Goal: Task Accomplishment & Management: Complete application form

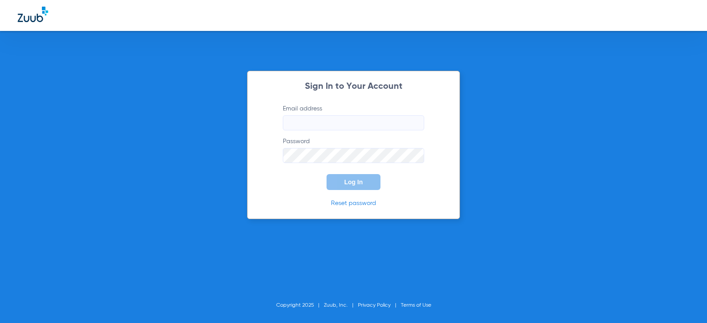
click at [305, 122] on input "Email address" at bounding box center [353, 122] width 141 height 15
type input "[EMAIL_ADDRESS][DOMAIN_NAME]"
click at [363, 186] on button "Log In" at bounding box center [354, 182] width 54 height 16
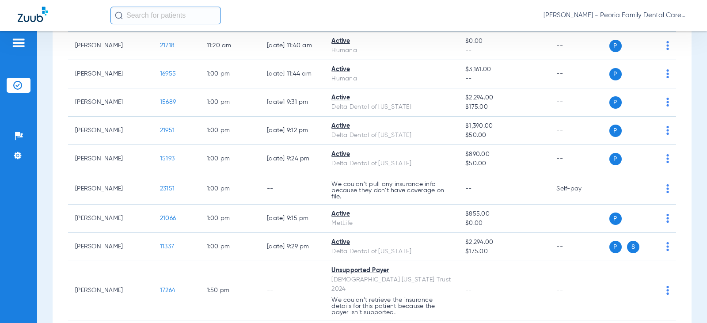
scroll to position [973, 0]
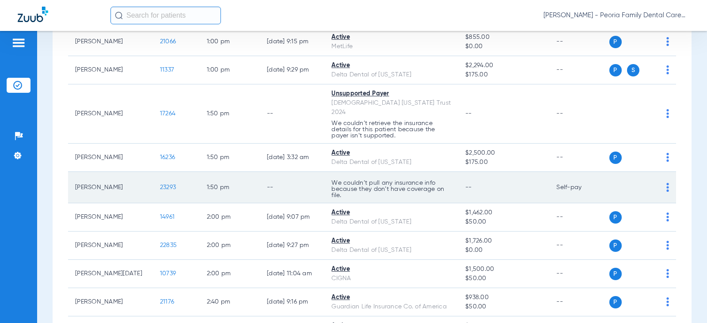
click at [160, 184] on span "23293" at bounding box center [168, 187] width 16 height 6
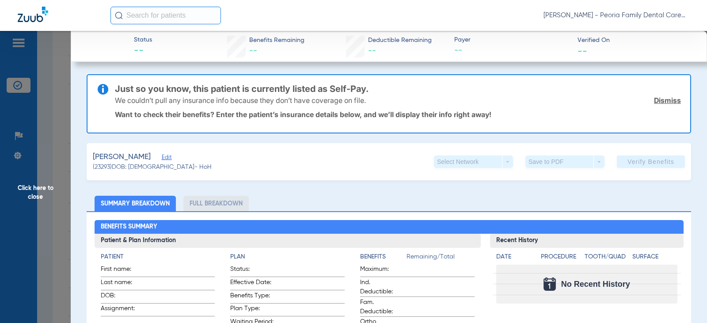
click at [659, 97] on link "Dismiss" at bounding box center [667, 100] width 27 height 9
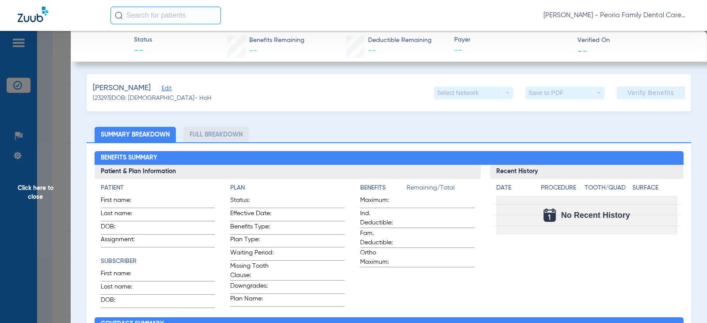
click at [162, 88] on span "Edit" at bounding box center [166, 89] width 8 height 8
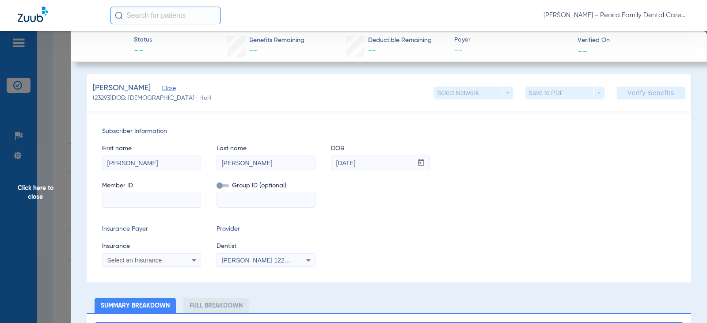
click at [148, 194] on input at bounding box center [152, 200] width 98 height 14
paste input "08030710861"
type input "08030710861"
click at [181, 265] on div "Select an Insurance" at bounding box center [152, 260] width 98 height 11
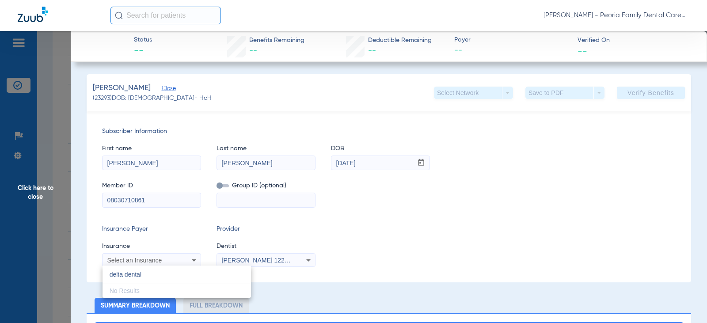
click at [159, 275] on input "delta dental" at bounding box center [177, 275] width 149 height 18
type input "delta dental"
click at [168, 253] on div at bounding box center [353, 161] width 707 height 323
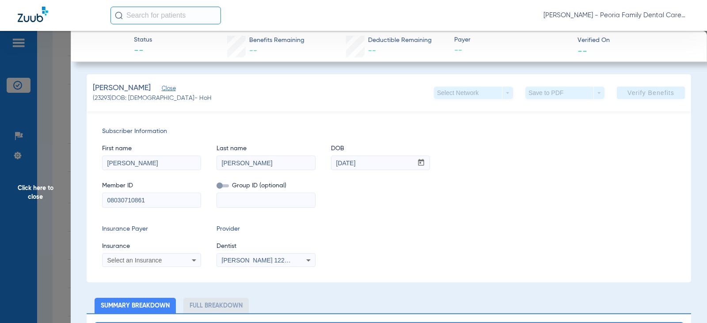
click at [168, 259] on div "Select an Insurance" at bounding box center [142, 260] width 71 height 6
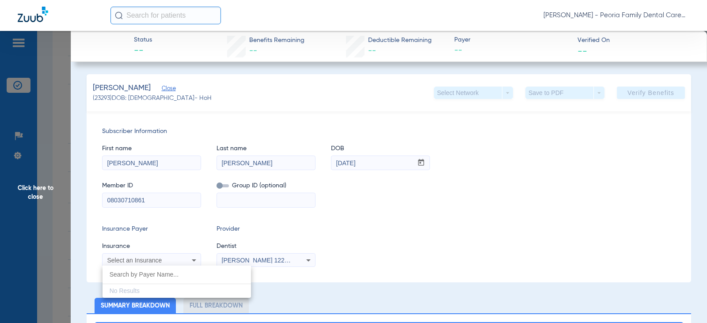
click at [161, 280] on input "dropdown search" at bounding box center [177, 275] width 149 height 18
type input "delta dental"
click at [186, 239] on div at bounding box center [353, 161] width 707 height 323
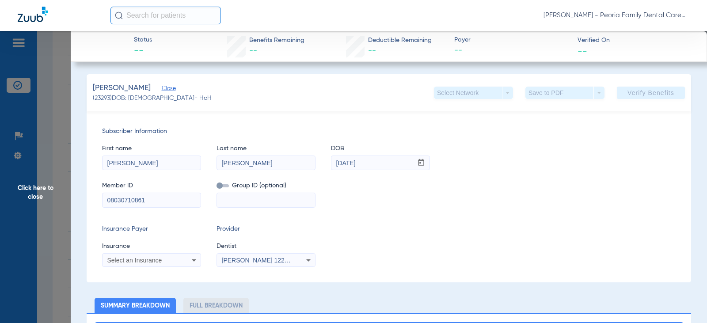
click at [272, 259] on span "[PERSON_NAME] 1225250590" at bounding box center [265, 260] width 87 height 7
type input "bela"
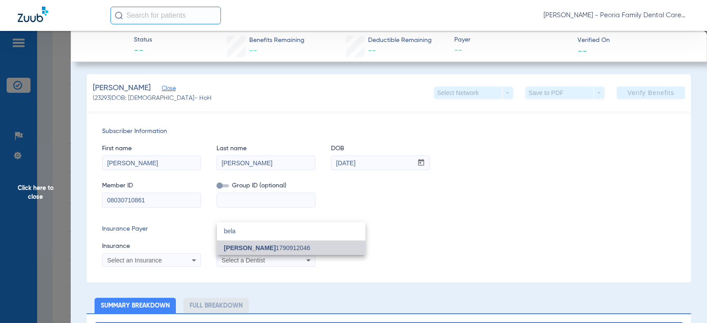
click at [259, 244] on mat-option "[PERSON_NAME] 1790912046" at bounding box center [291, 248] width 149 height 14
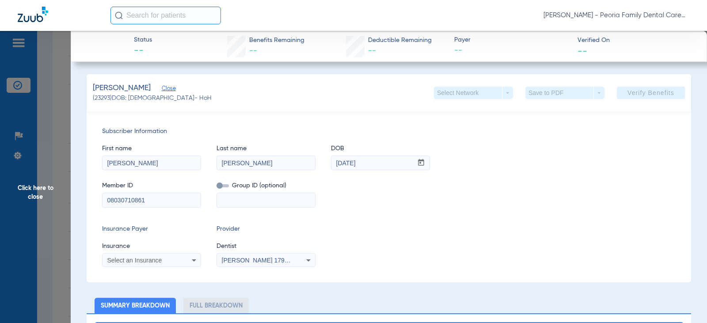
click at [189, 260] on icon at bounding box center [194, 260] width 11 height 11
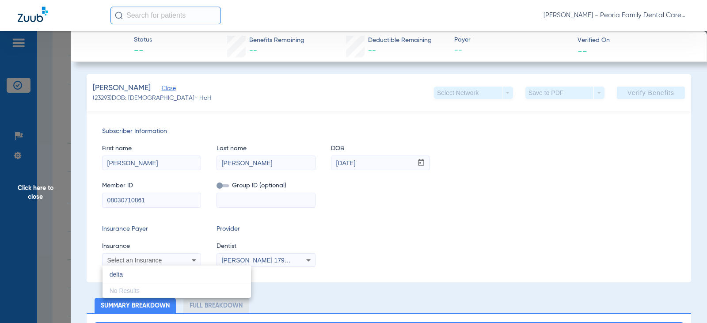
type input "delta"
click at [334, 277] on div at bounding box center [353, 161] width 707 height 323
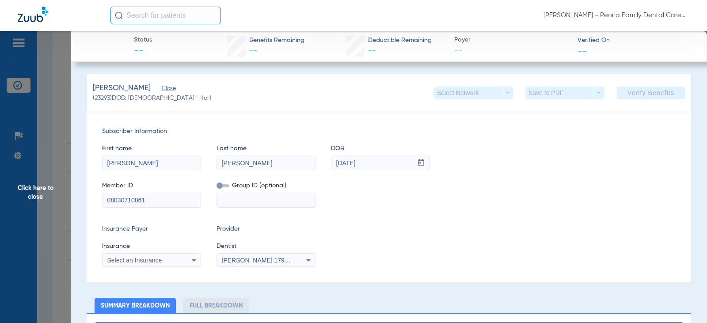
click at [178, 262] on div "Select an Insurance" at bounding box center [152, 260] width 98 height 11
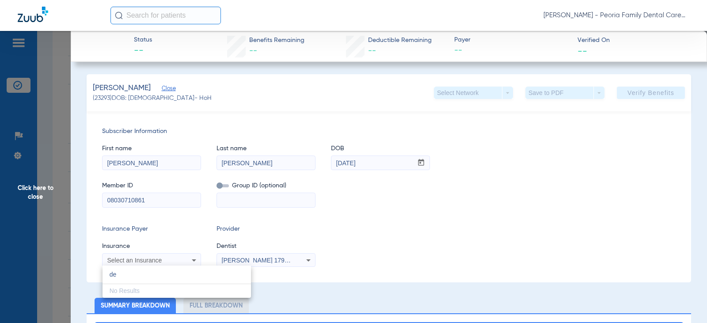
type input "de"
click at [182, 235] on div at bounding box center [353, 161] width 707 height 323
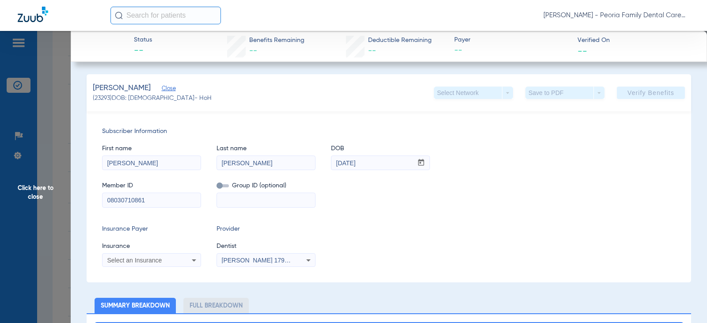
click at [30, 190] on span "Click here to close" at bounding box center [35, 192] width 71 height 323
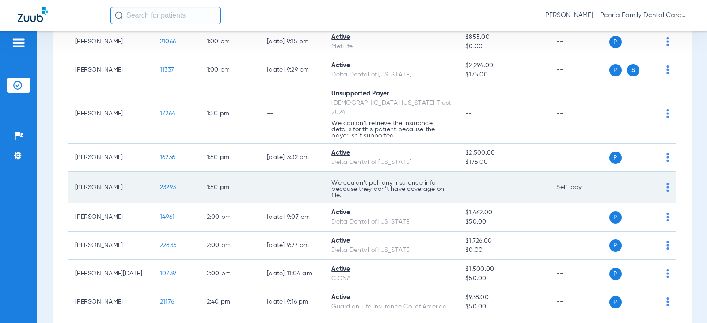
click at [161, 184] on span "23293" at bounding box center [168, 187] width 16 height 6
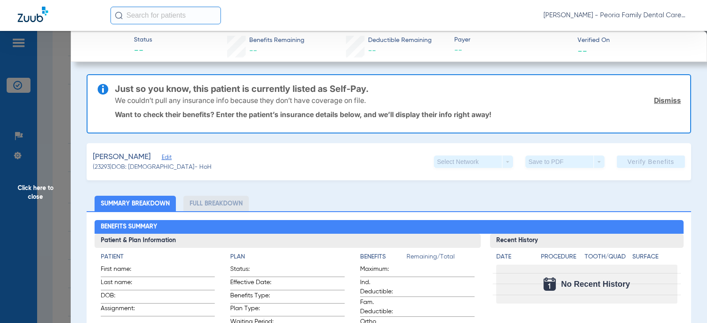
click at [162, 157] on span "Edit" at bounding box center [166, 158] width 8 height 8
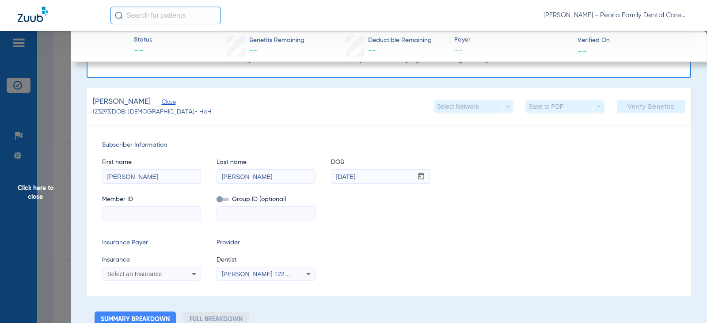
scroll to position [133, 0]
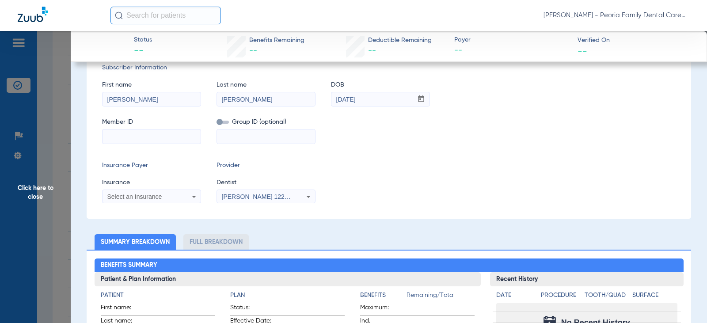
click at [163, 130] on input at bounding box center [152, 137] width 98 height 14
paste input "08030710861"
type input "08030710861"
click at [235, 132] on input at bounding box center [266, 137] width 98 height 14
type input "10314"
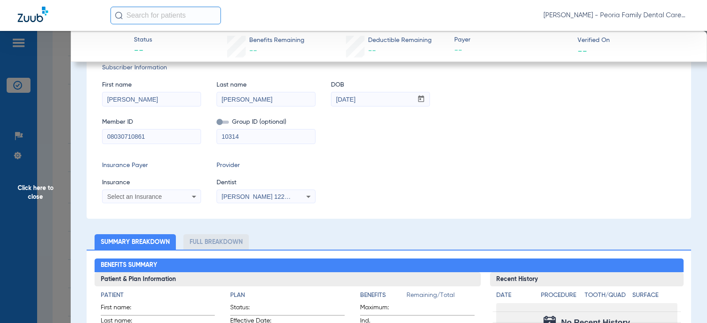
click at [245, 198] on span "[PERSON_NAME] 1225250590" at bounding box center [265, 196] width 87 height 7
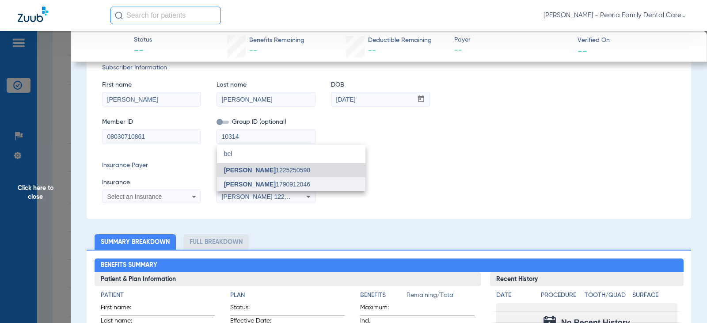
type input "bel"
click at [248, 179] on mat-option "[PERSON_NAME] 1790912046" at bounding box center [291, 184] width 149 height 14
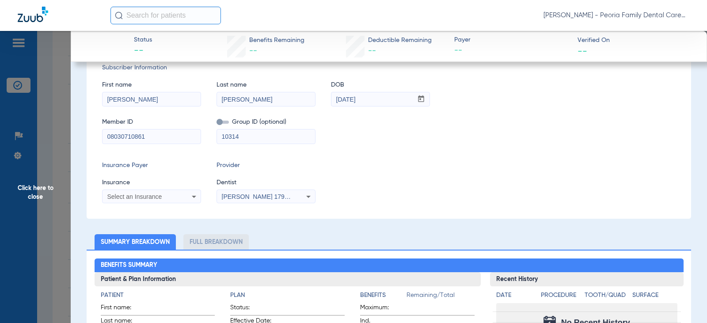
click at [198, 198] on icon at bounding box center [194, 196] width 11 height 11
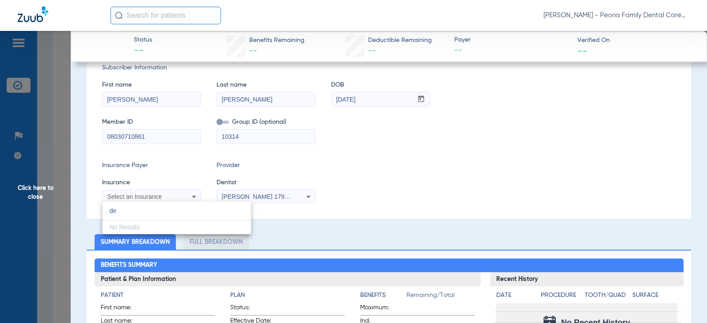
type input "d"
click at [386, 193] on div at bounding box center [353, 161] width 707 height 323
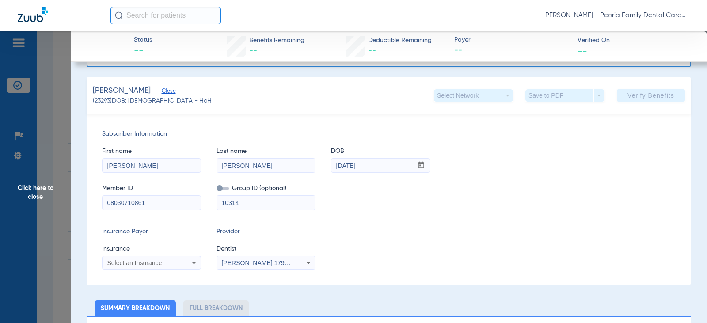
scroll to position [0, 0]
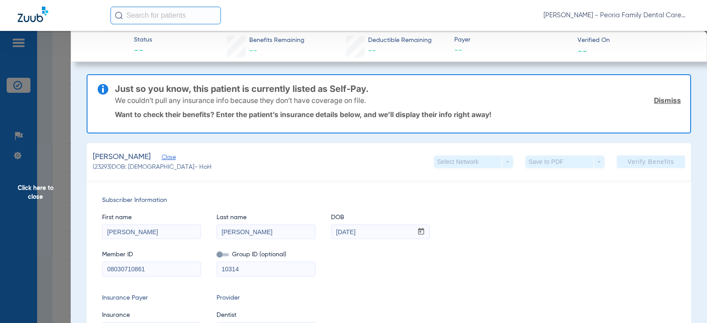
click at [664, 98] on link "Dismiss" at bounding box center [667, 100] width 27 height 9
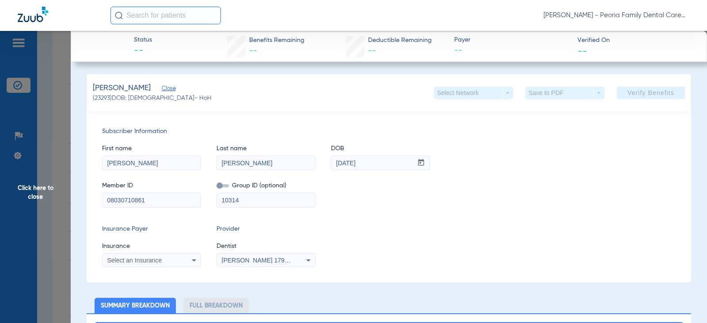
click at [40, 193] on span "Click here to close" at bounding box center [35, 192] width 71 height 323
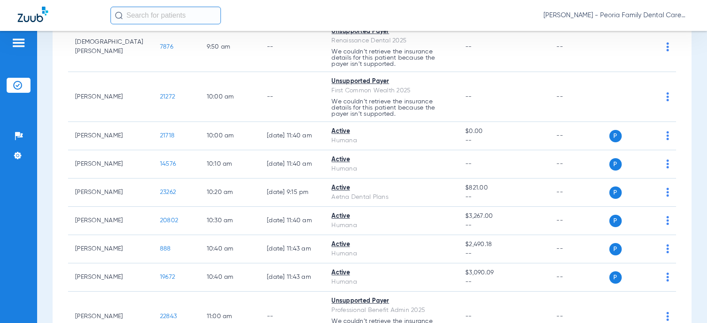
scroll to position [398, 0]
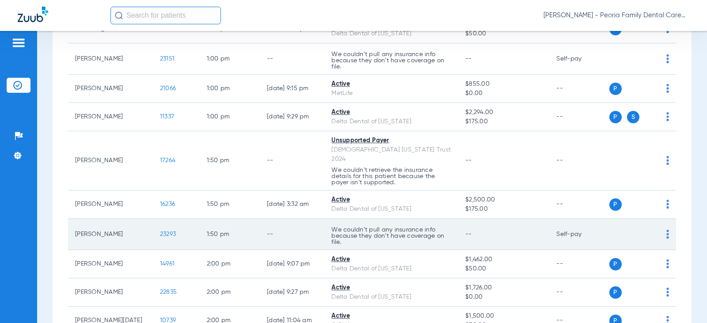
scroll to position [928, 0]
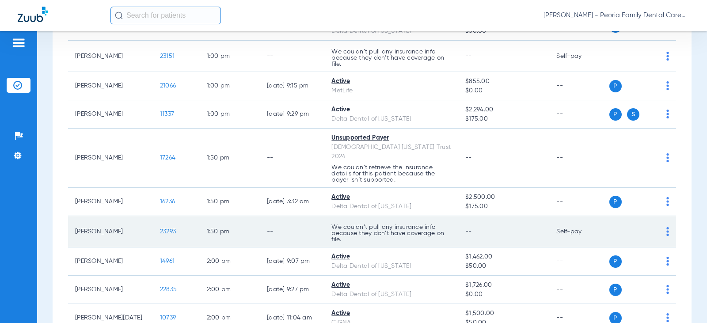
click at [664, 225] on td "P S" at bounding box center [643, 231] width 67 height 31
click at [667, 227] on img at bounding box center [668, 231] width 3 height 9
click at [660, 223] on div at bounding box center [353, 161] width 707 height 323
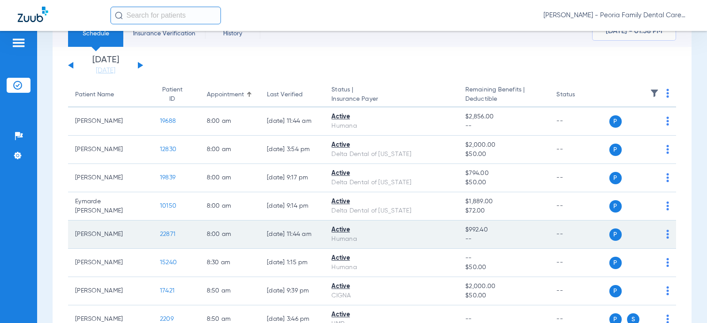
scroll to position [0, 0]
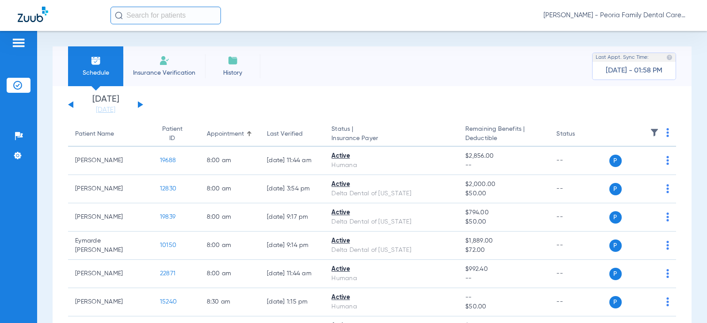
click at [166, 68] on li "Insurance Verification" at bounding box center [164, 66] width 82 height 40
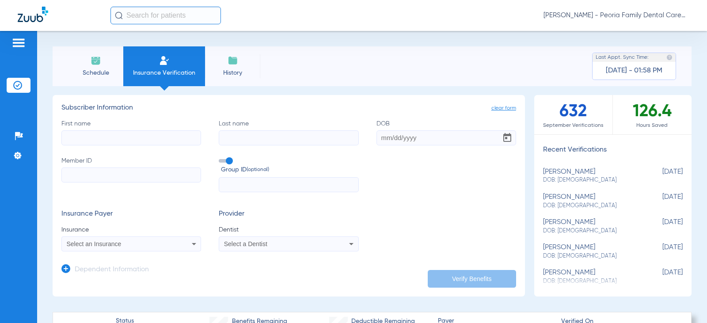
click at [112, 137] on input "First name" at bounding box center [131, 137] width 140 height 15
type input "steven"
type input "carter"
click at [84, 174] on input "Member ID" at bounding box center [131, 175] width 140 height 15
paste input "08030710861"
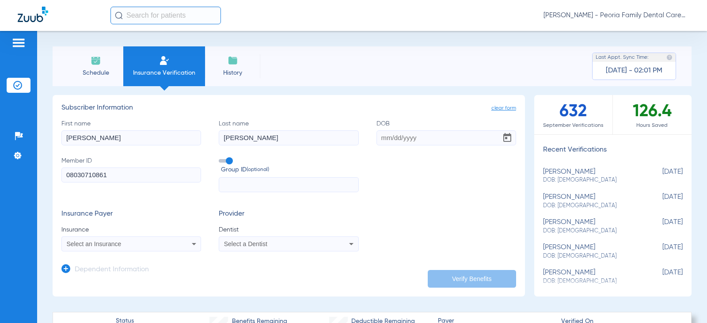
type input "08030710861"
click at [238, 182] on input "text" at bounding box center [289, 184] width 140 height 15
type input "10314"
click at [379, 133] on input "DOB" at bounding box center [447, 137] width 140 height 15
type input "[DATE]"
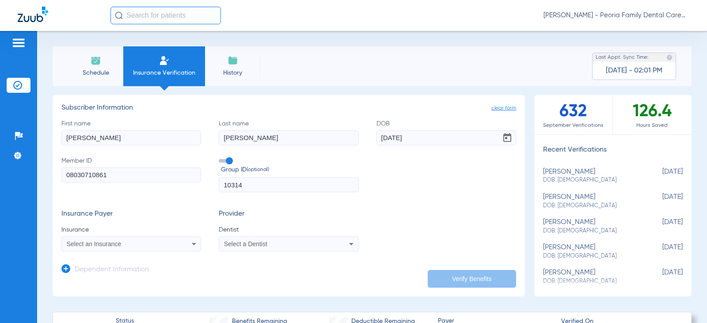
click at [149, 242] on div "Select an Insurance" at bounding box center [119, 244] width 104 height 6
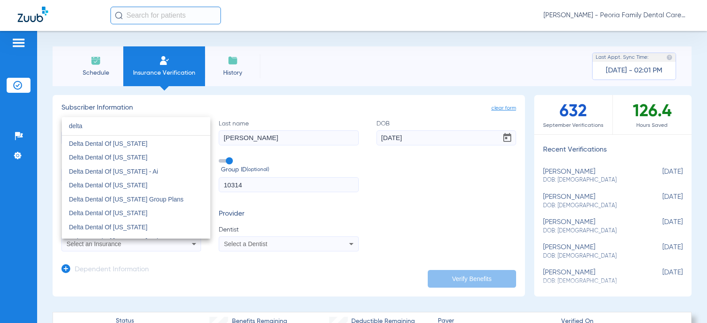
scroll to position [354, 0]
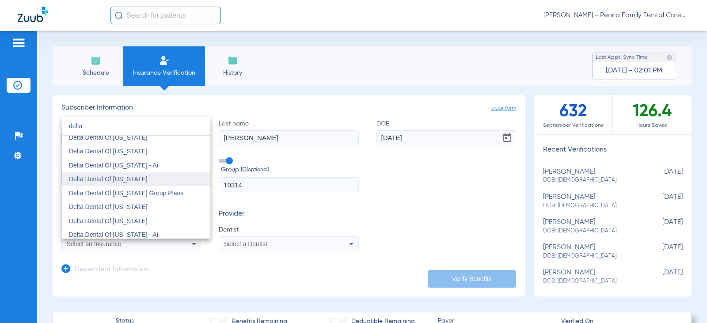
type input "delta"
click at [132, 183] on mat-option "Delta Dental Of Illinois" at bounding box center [136, 179] width 149 height 14
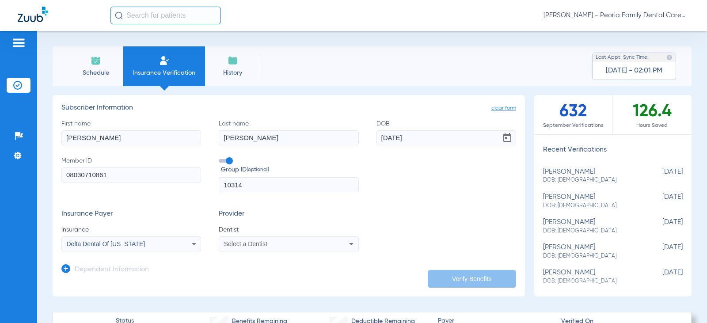
click at [246, 248] on div "Select a Dentist" at bounding box center [288, 244] width 139 height 11
type input "bela"
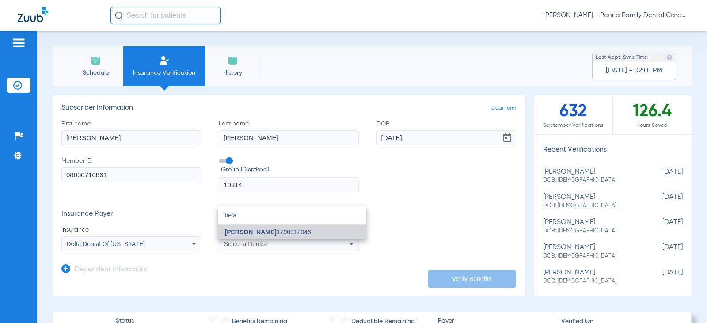
click at [257, 233] on span "[PERSON_NAME]" at bounding box center [251, 232] width 52 height 7
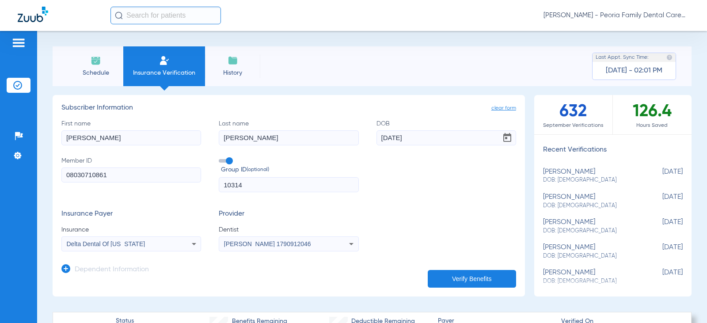
click at [496, 277] on button "Verify Benefits" at bounding box center [472, 279] width 88 height 18
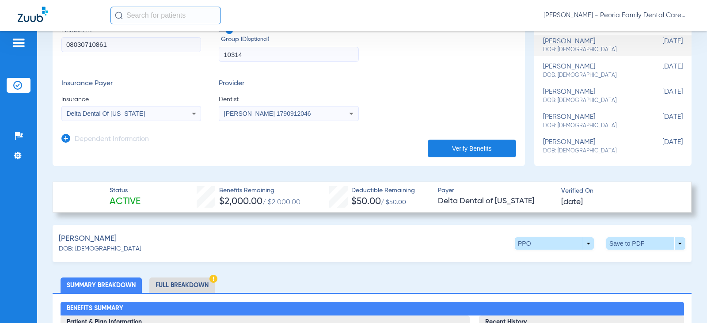
scroll to position [133, 0]
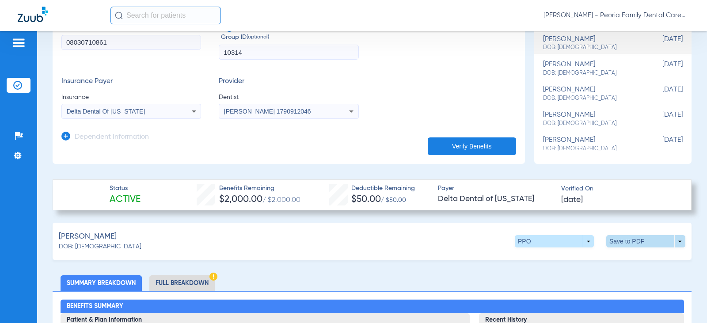
click at [621, 241] on span at bounding box center [645, 241] width 79 height 12
click at [578, 258] on span "Save to PDF" at bounding box center [573, 258] width 35 height 6
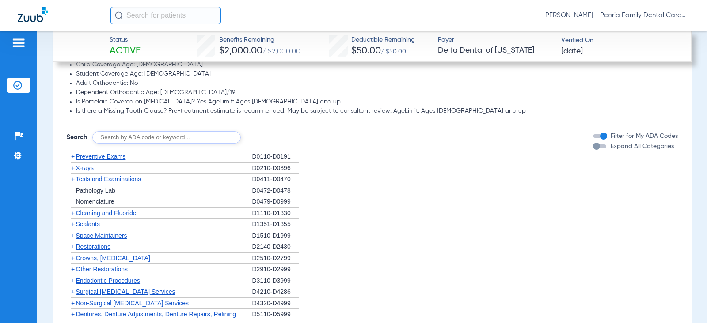
scroll to position [884, 0]
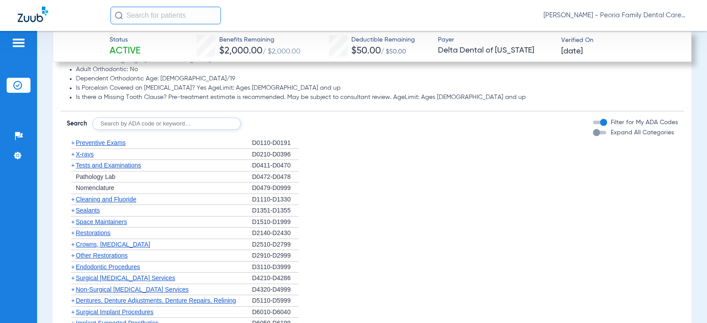
click at [152, 126] on input "text" at bounding box center [166, 124] width 149 height 12
type input "0431"
click at [277, 129] on button "Search" at bounding box center [273, 124] width 35 height 12
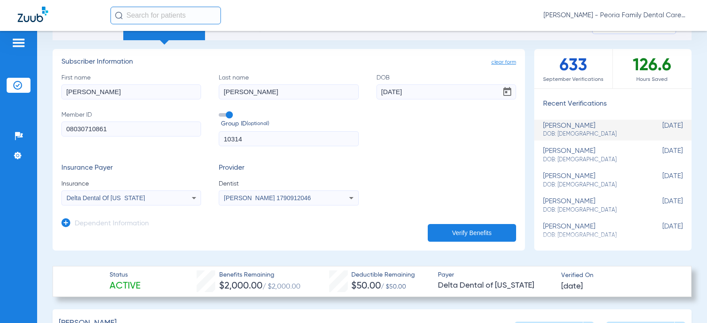
scroll to position [0, 0]
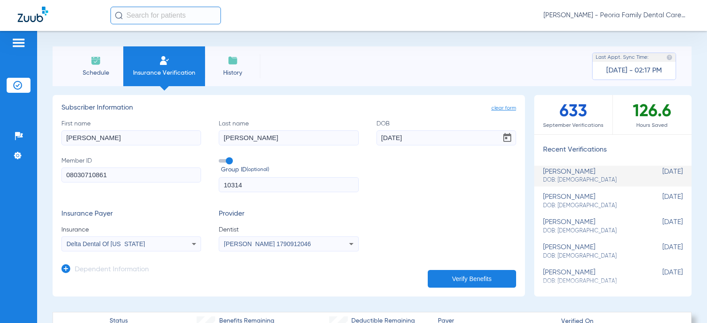
click at [95, 66] on li "Schedule" at bounding box center [95, 66] width 55 height 40
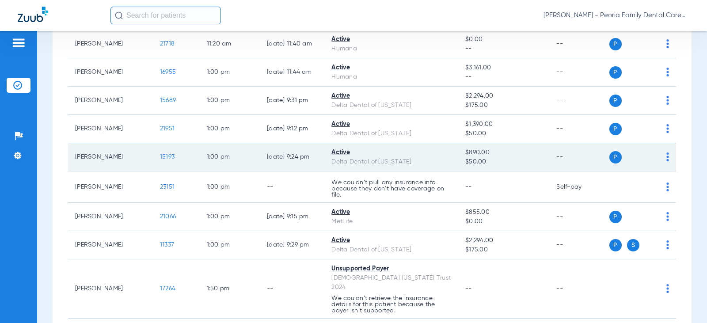
scroll to position [884, 0]
